Goal: Task Accomplishment & Management: Manage account settings

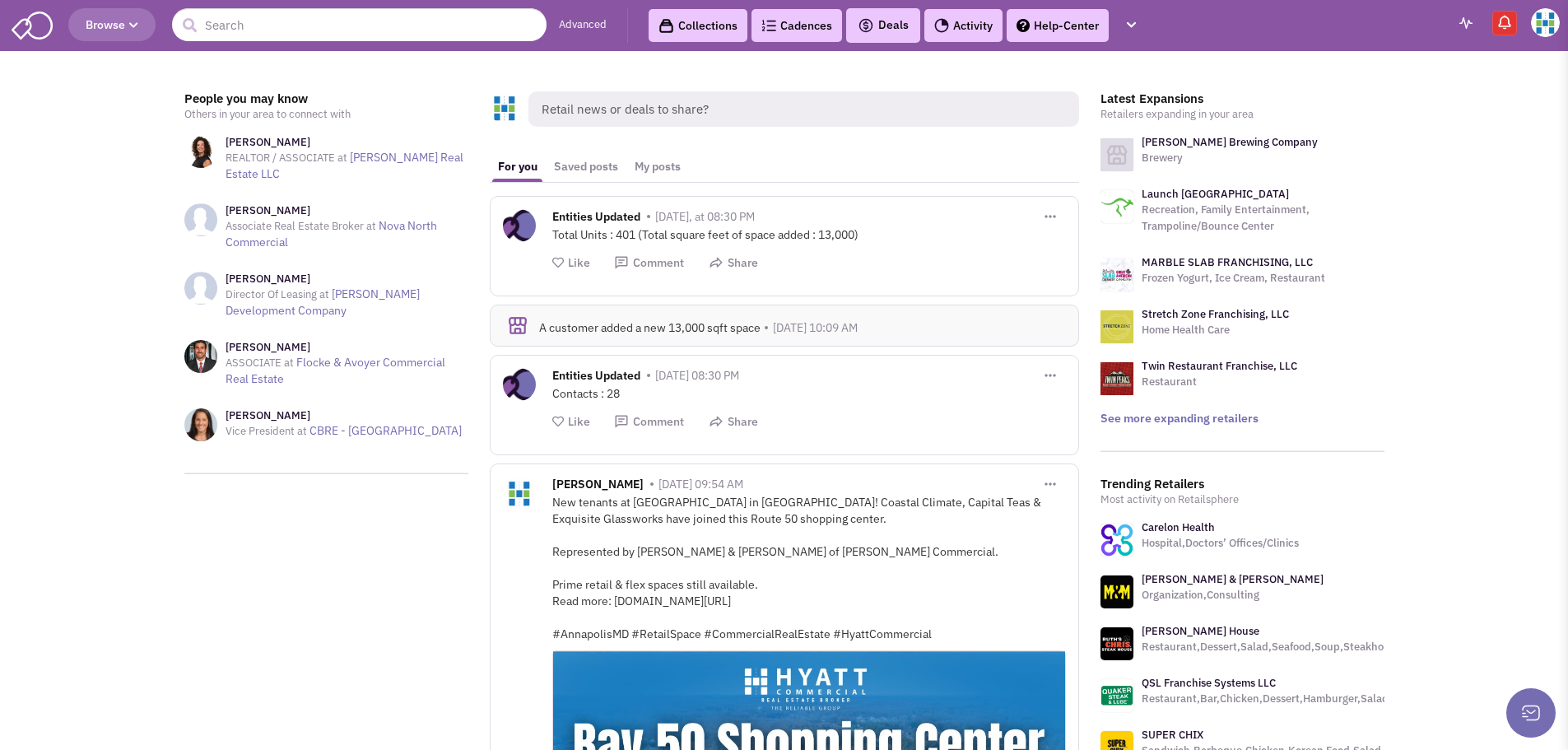
click at [1502, 18] on img at bounding box center [1504, 21] width 16 height 16
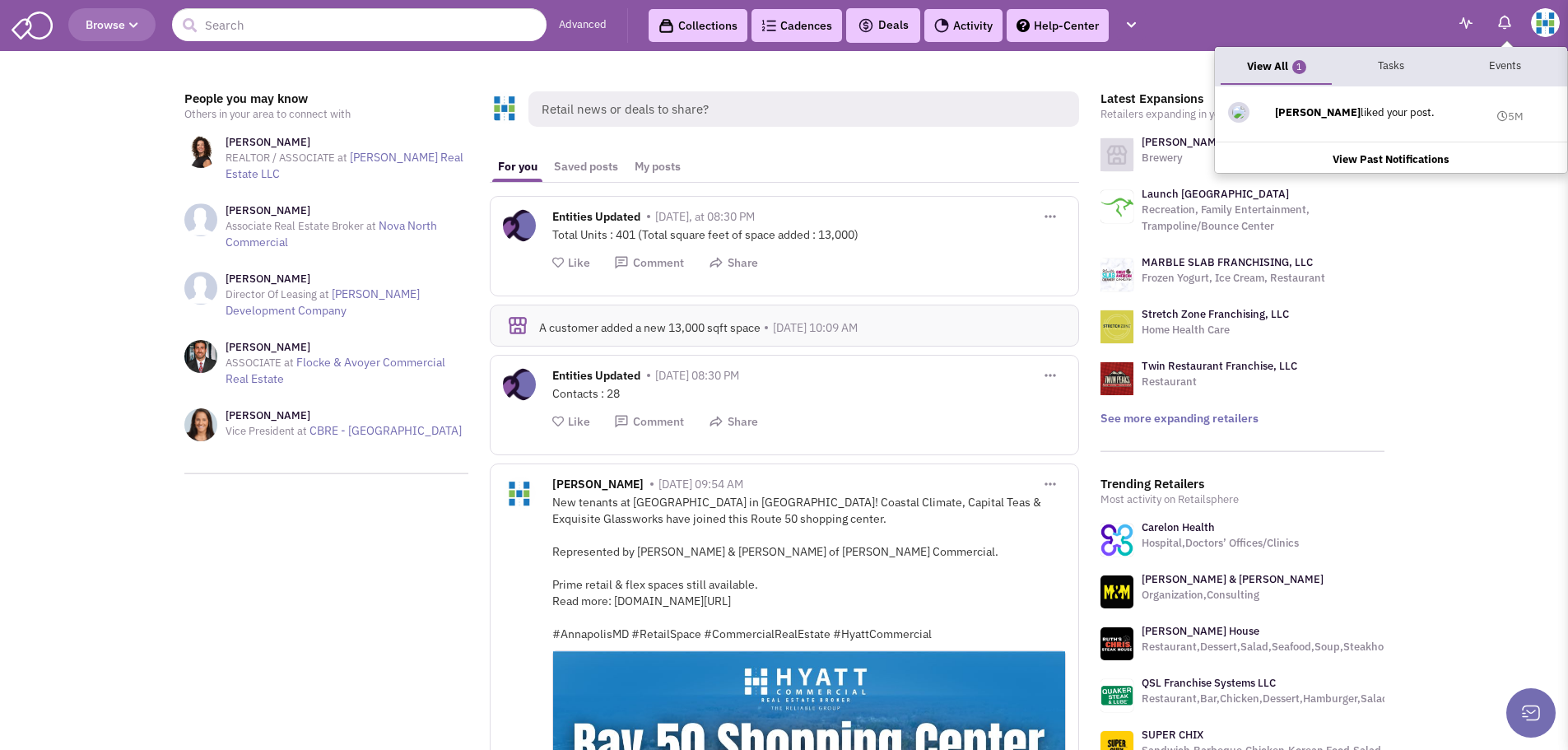
click at [1547, 19] on img at bounding box center [1546, 23] width 29 height 29
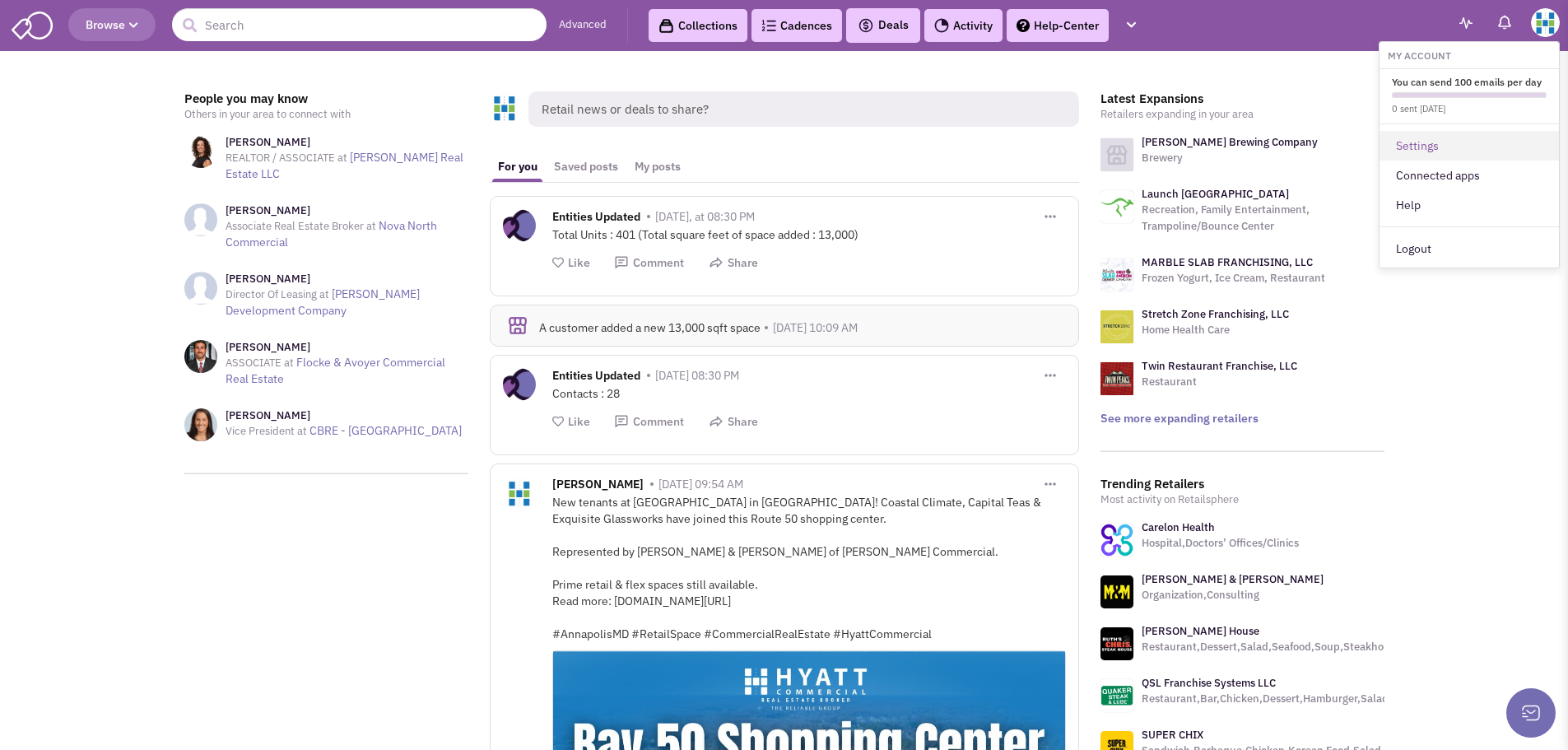
click at [1413, 143] on link "Settings" at bounding box center [1469, 145] width 179 height 30
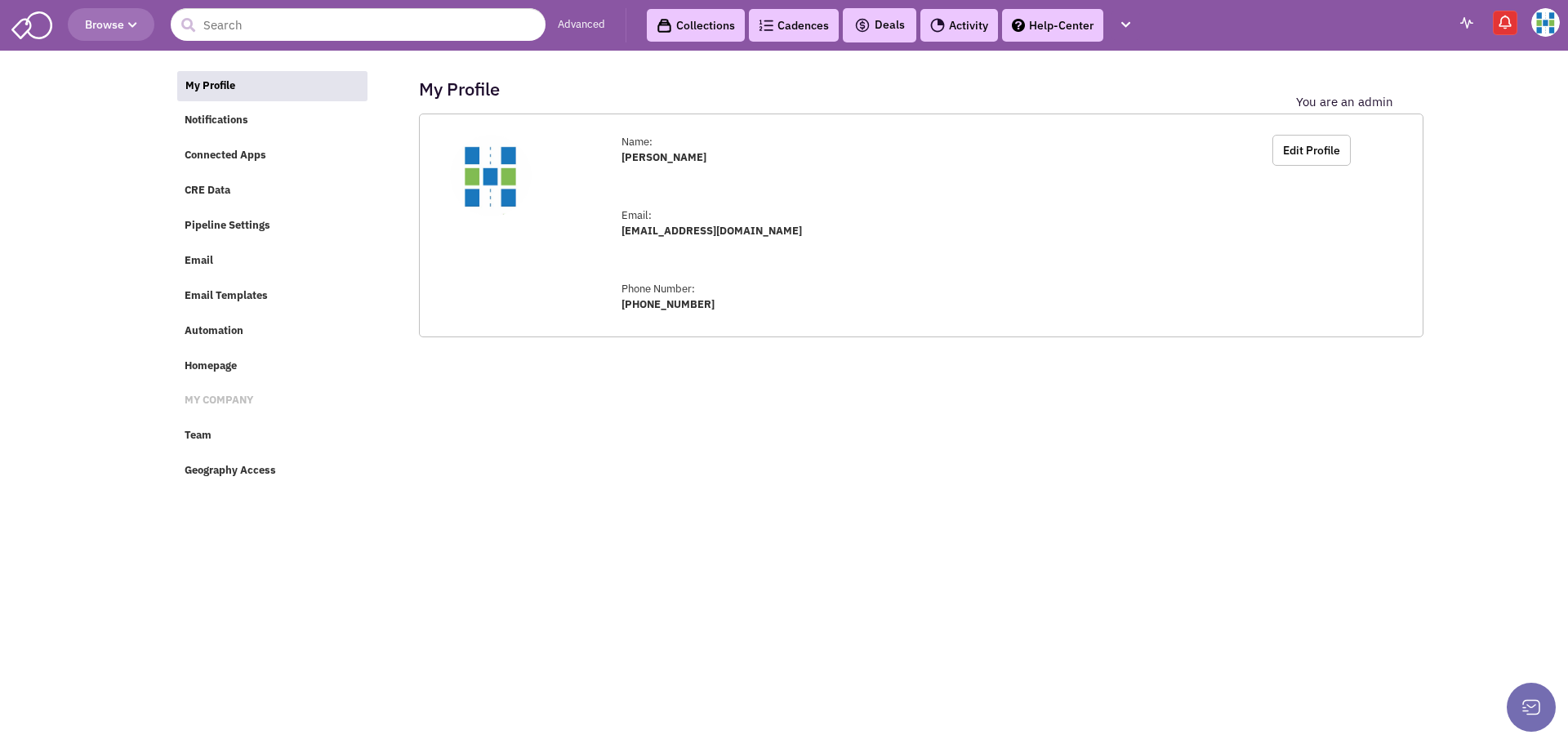
click at [1538, 14] on img at bounding box center [1545, 23] width 29 height 29
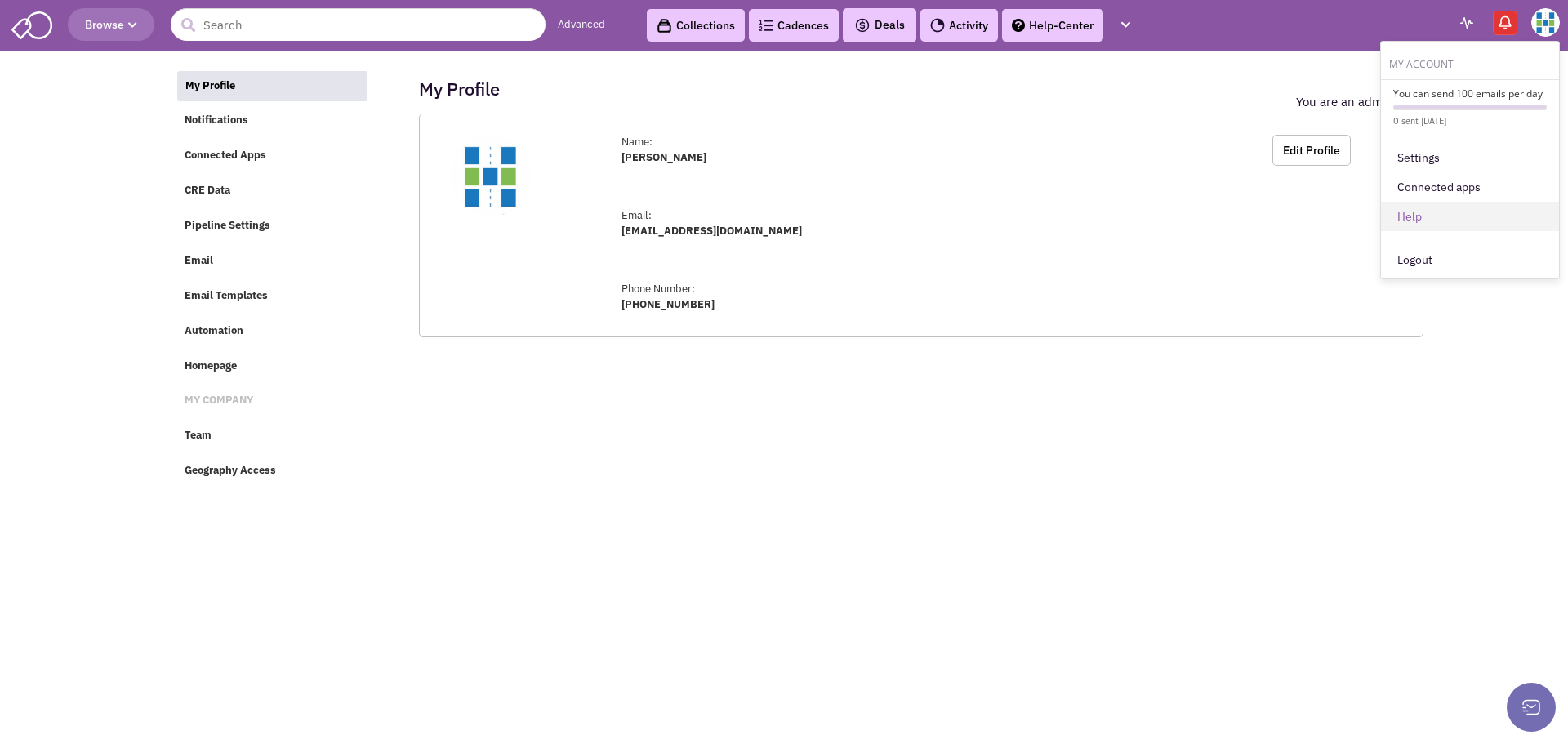
click at [1439, 205] on link "Help" at bounding box center [1470, 216] width 178 height 30
